Goal: Navigation & Orientation: Find specific page/section

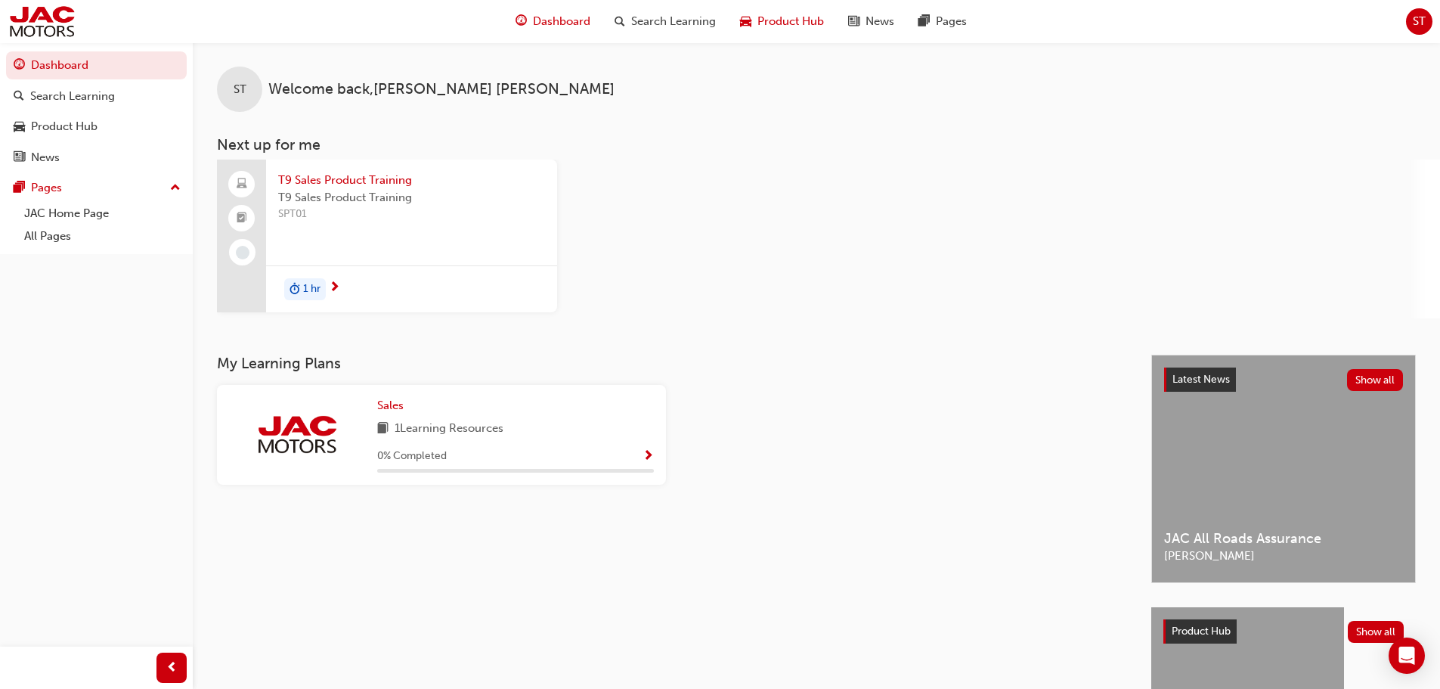
click at [764, 17] on span "Product Hub" at bounding box center [790, 21] width 67 height 17
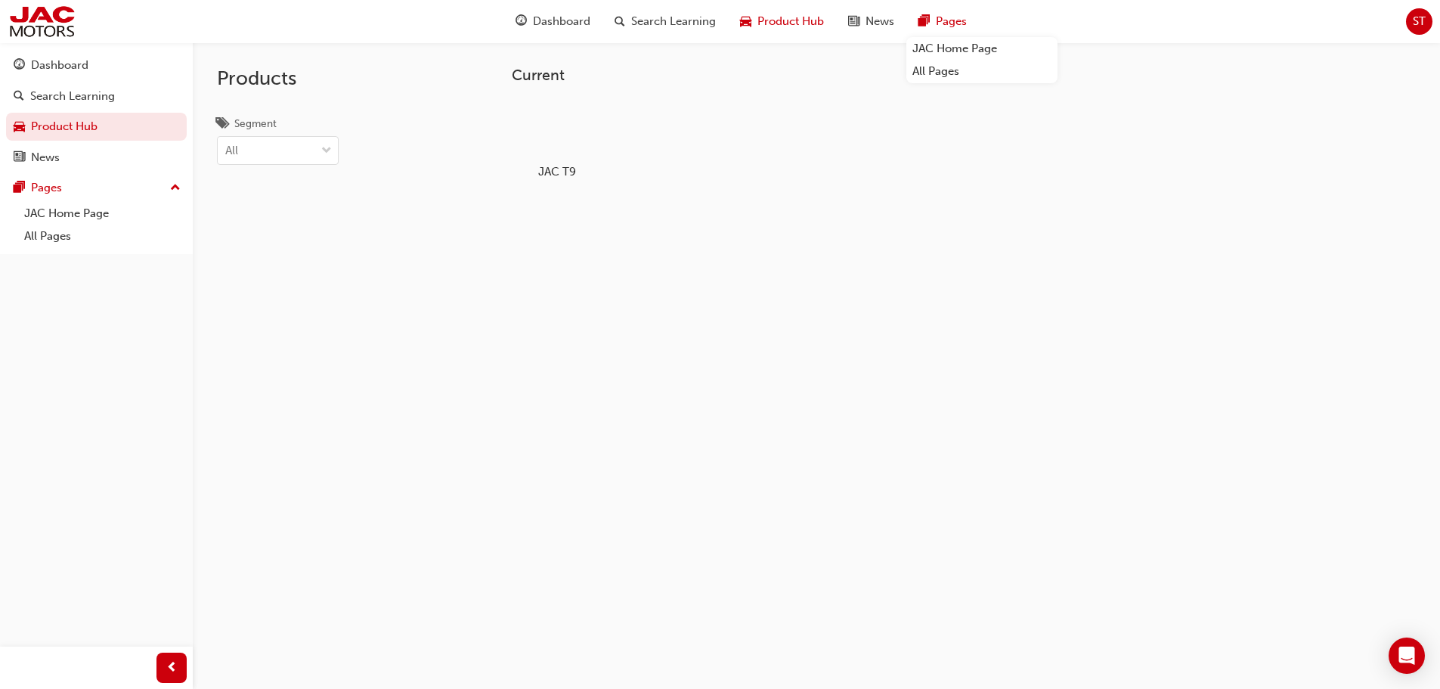
click at [934, 20] on div "Pages" at bounding box center [942, 21] width 73 height 31
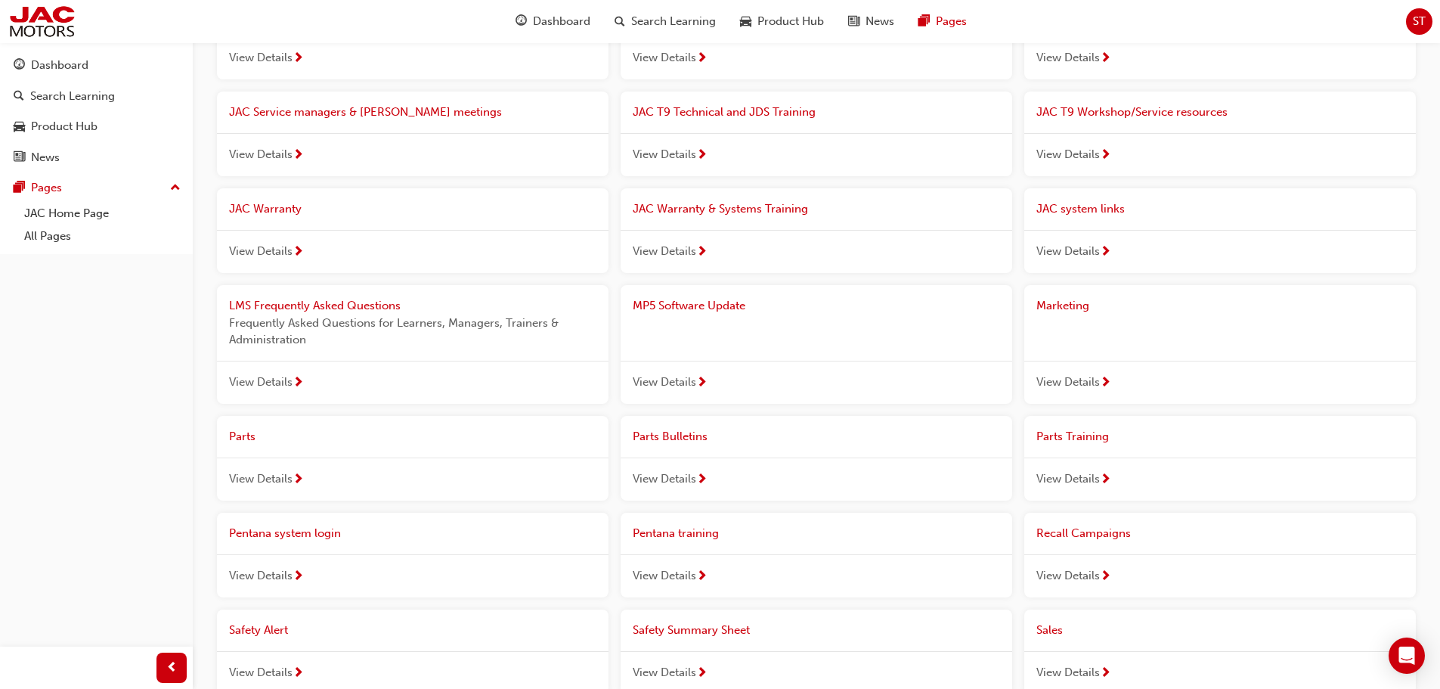
scroll to position [302, 0]
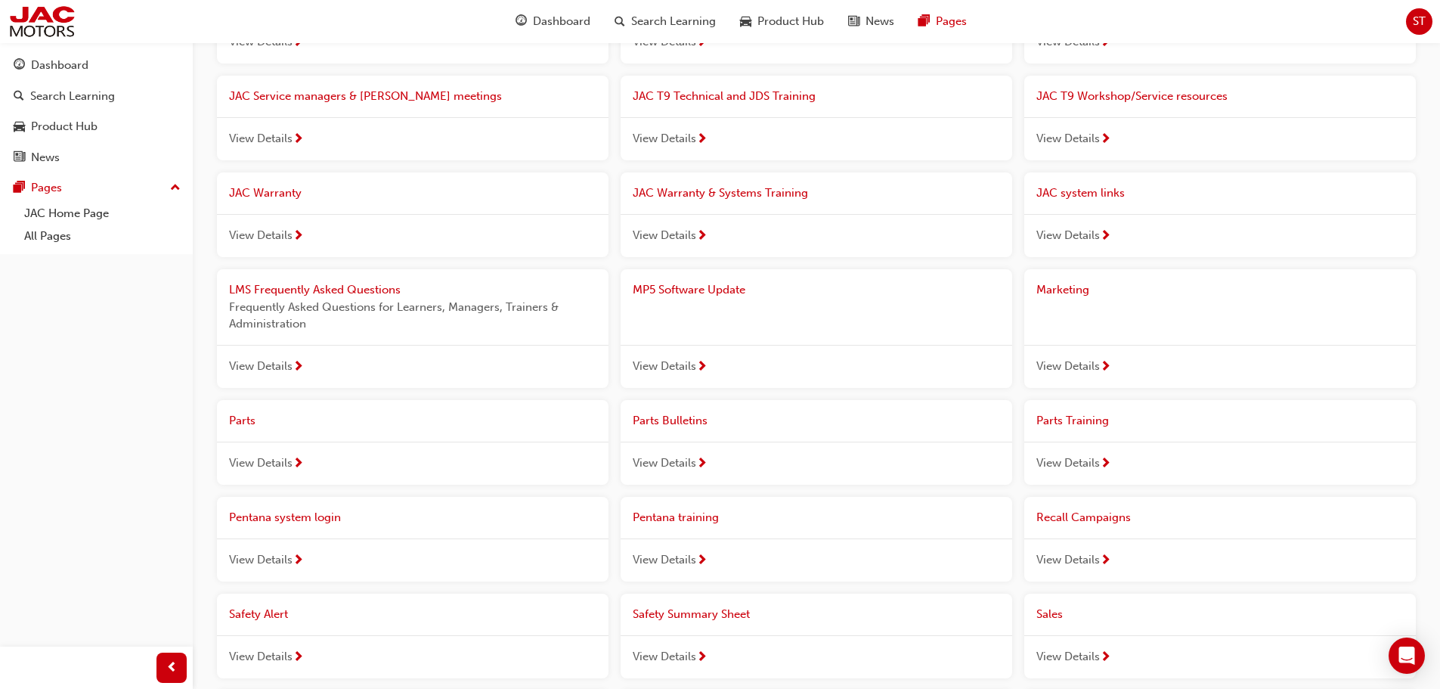
click at [265, 460] on span "View Details" at bounding box center [260, 462] width 63 height 17
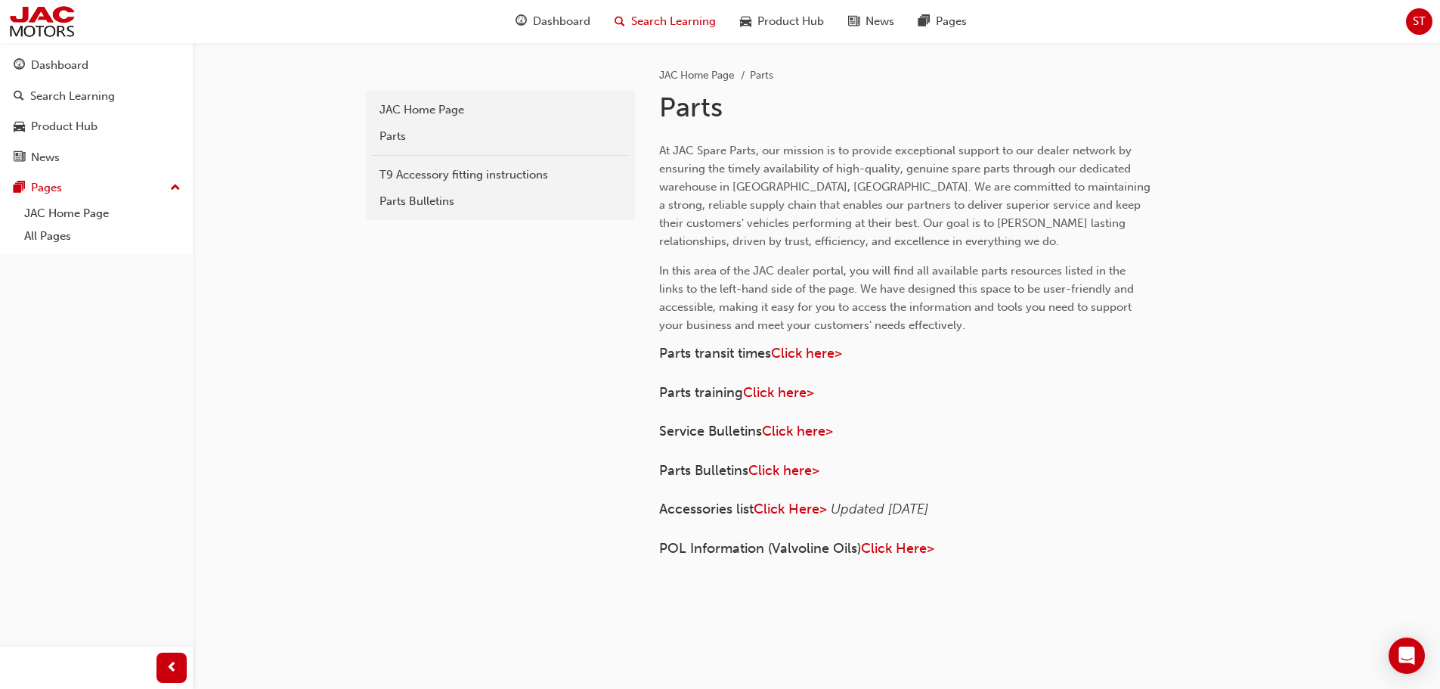
click at [664, 21] on span "Search Learning" at bounding box center [673, 21] width 85 height 17
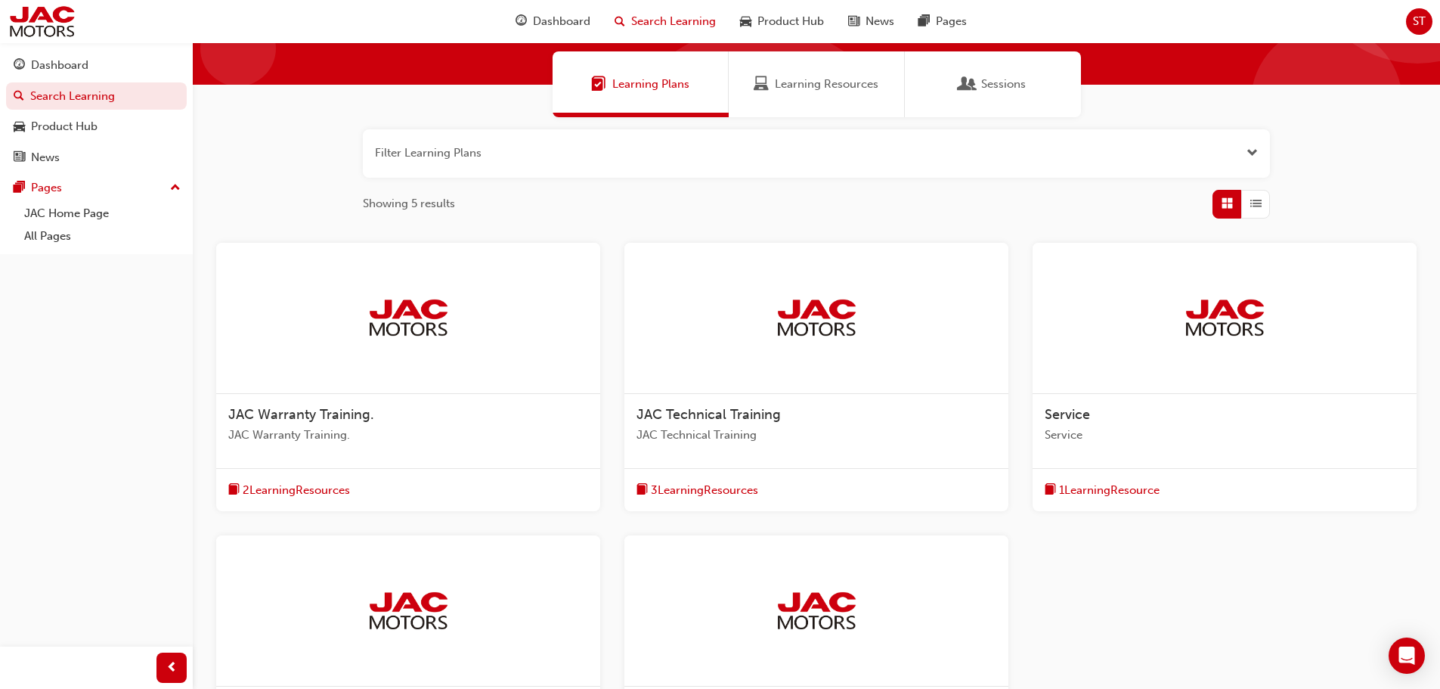
scroll to position [67, 0]
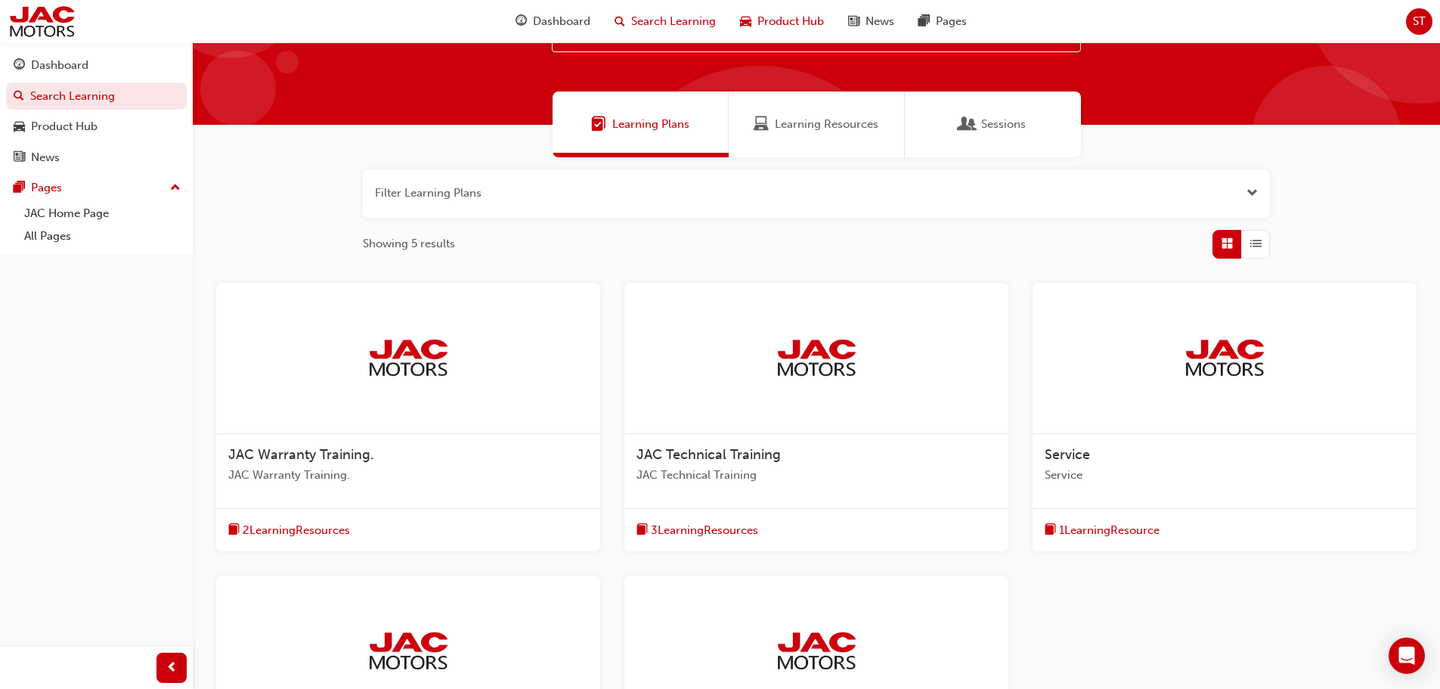
click at [779, 14] on span "Product Hub" at bounding box center [790, 21] width 67 height 17
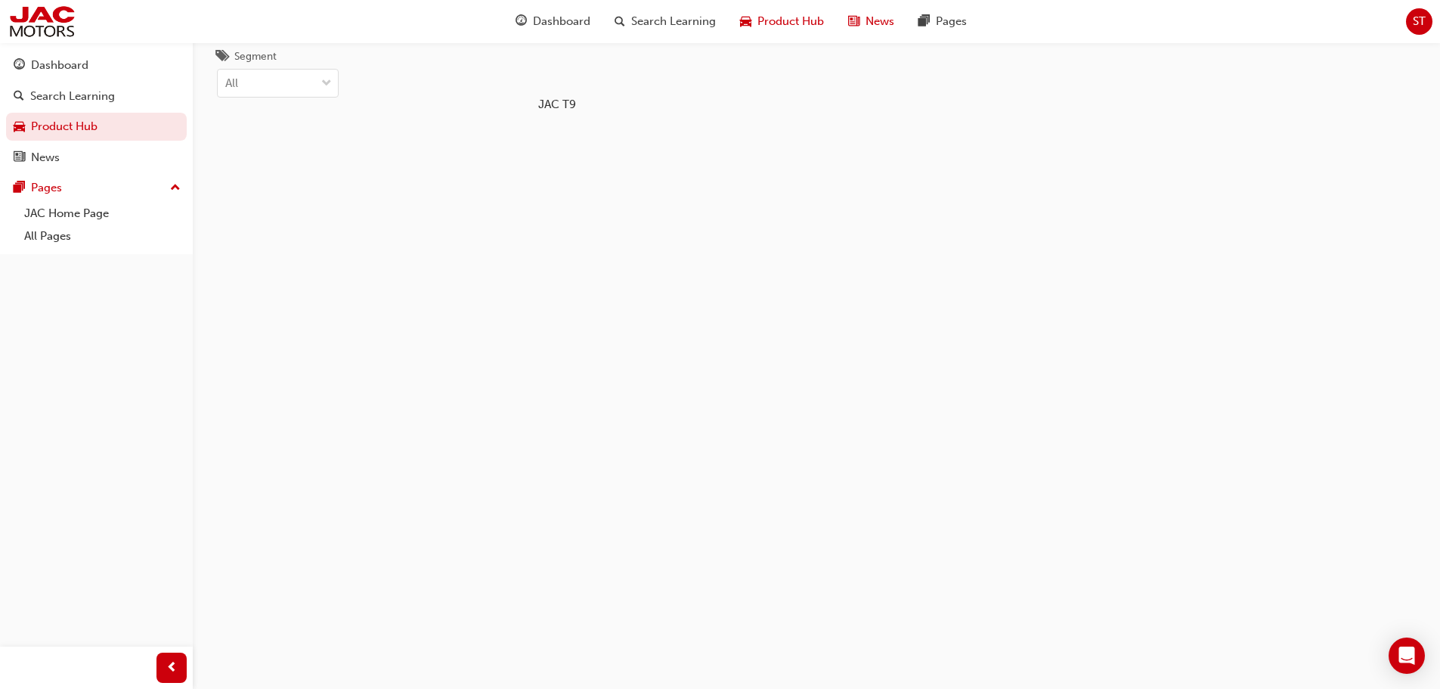
click at [868, 20] on span "News" at bounding box center [880, 21] width 29 height 17
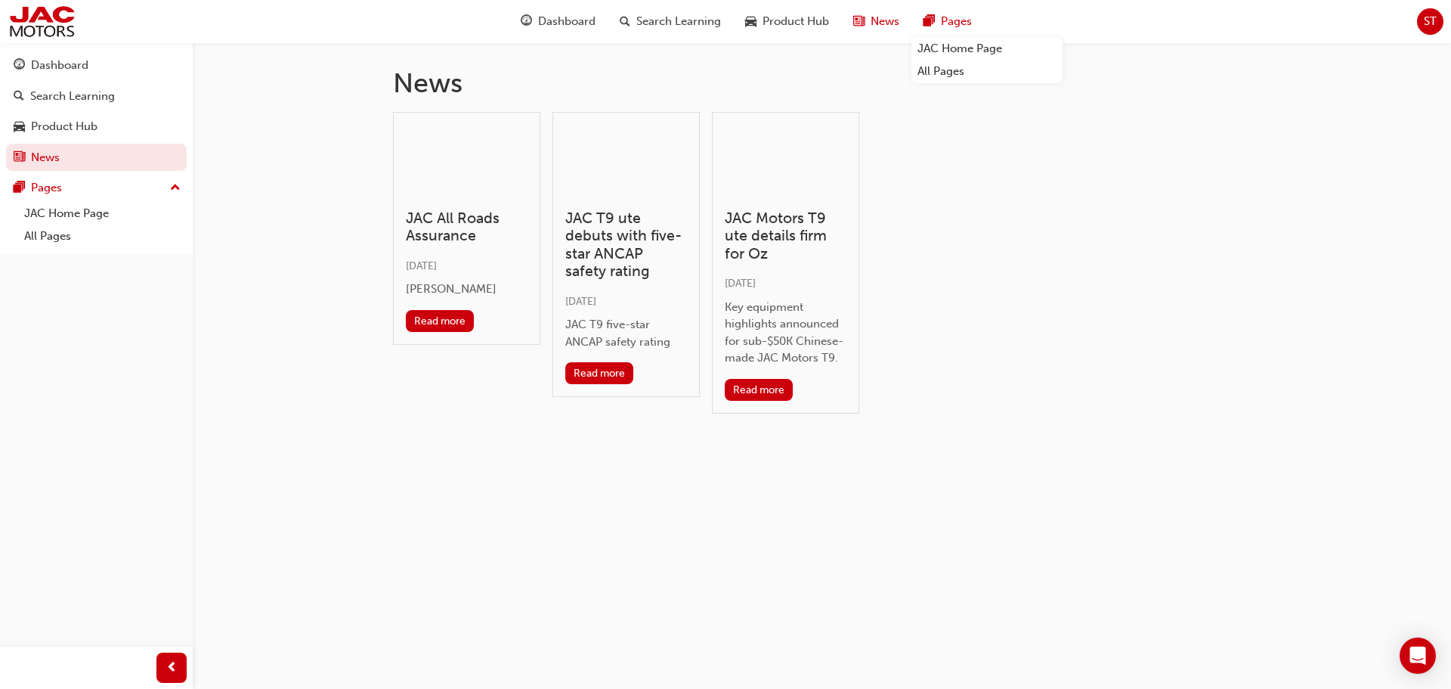
click at [950, 20] on span "Pages" at bounding box center [956, 21] width 31 height 17
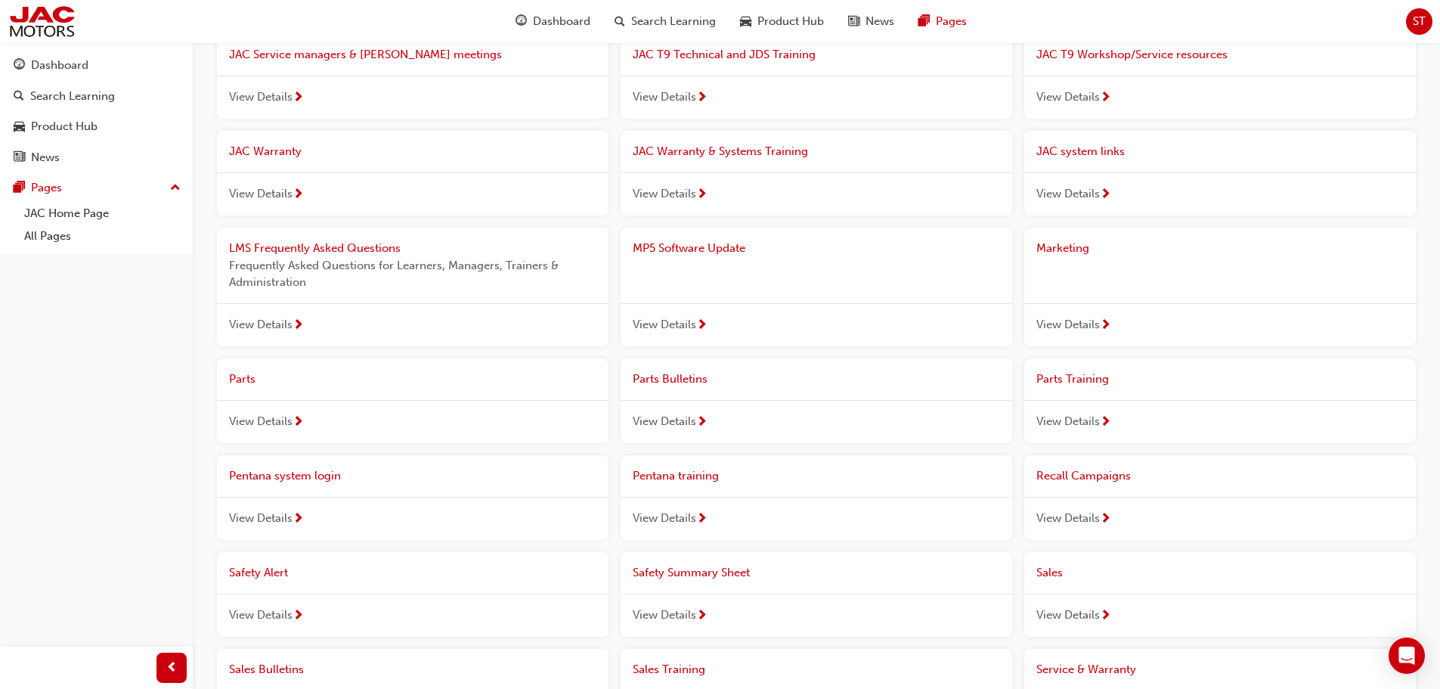
scroll to position [454, 0]
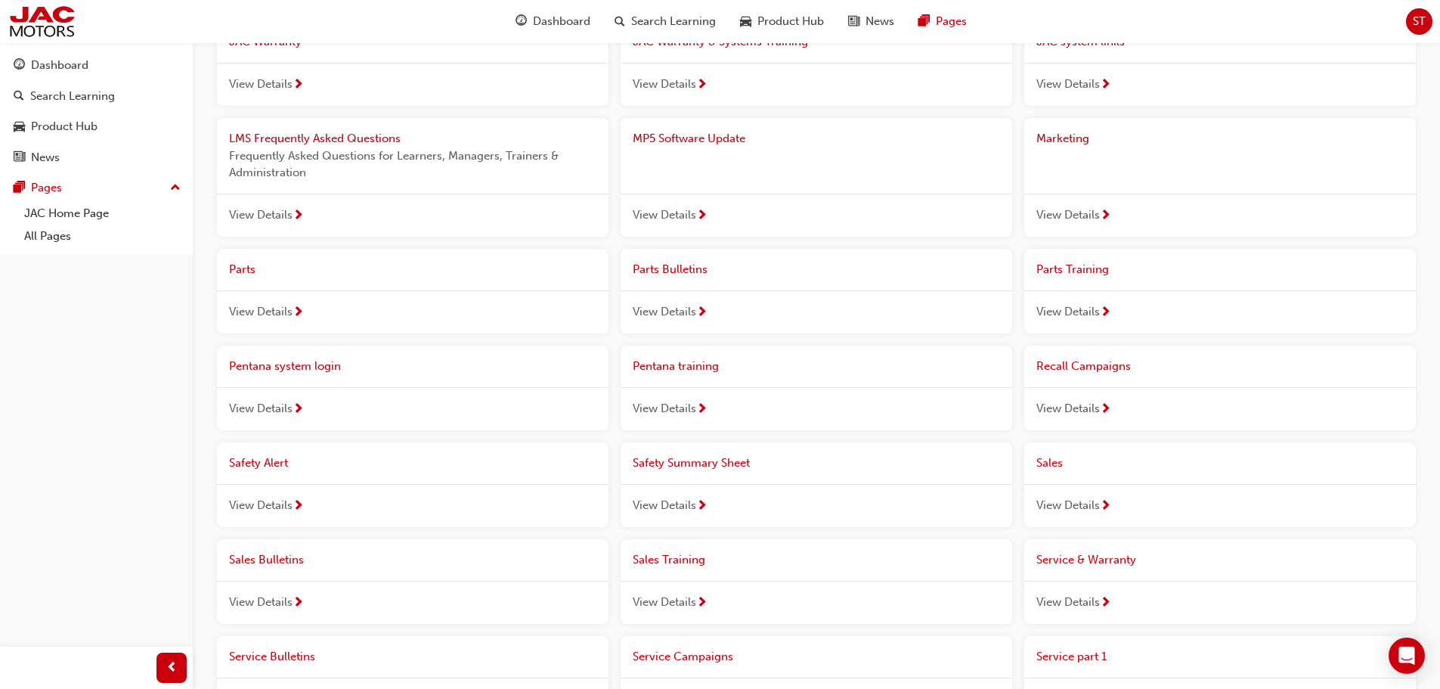
click at [658, 305] on span "View Details" at bounding box center [664, 311] width 63 height 17
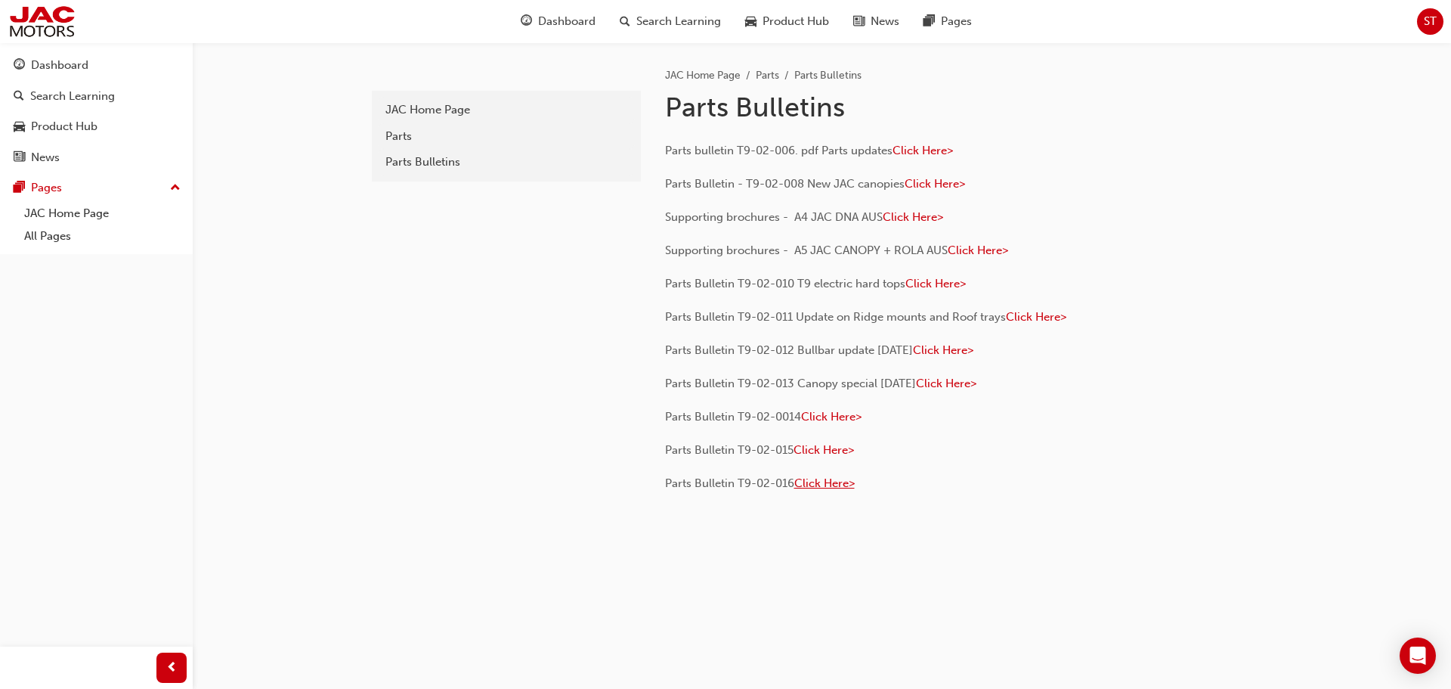
click at [821, 479] on span "Click Here>" at bounding box center [824, 483] width 60 height 14
click at [921, 147] on span "Click Here>" at bounding box center [923, 151] width 60 height 14
